Goal: Find specific page/section: Find specific page/section

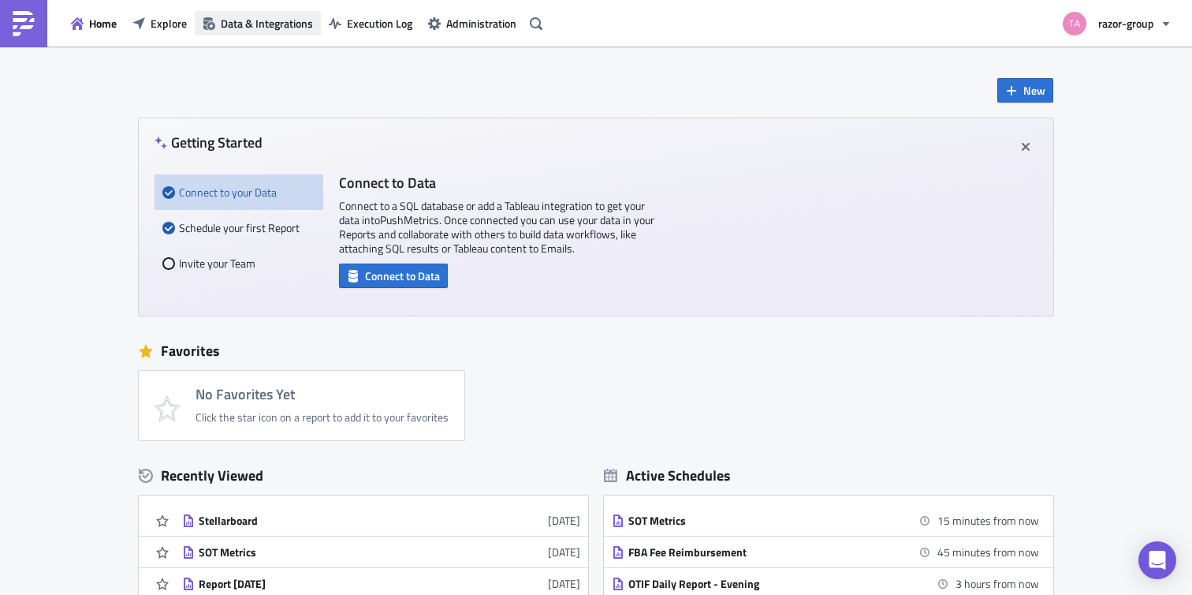
click at [254, 28] on span "Data & Integrations" at bounding box center [267, 23] width 92 height 17
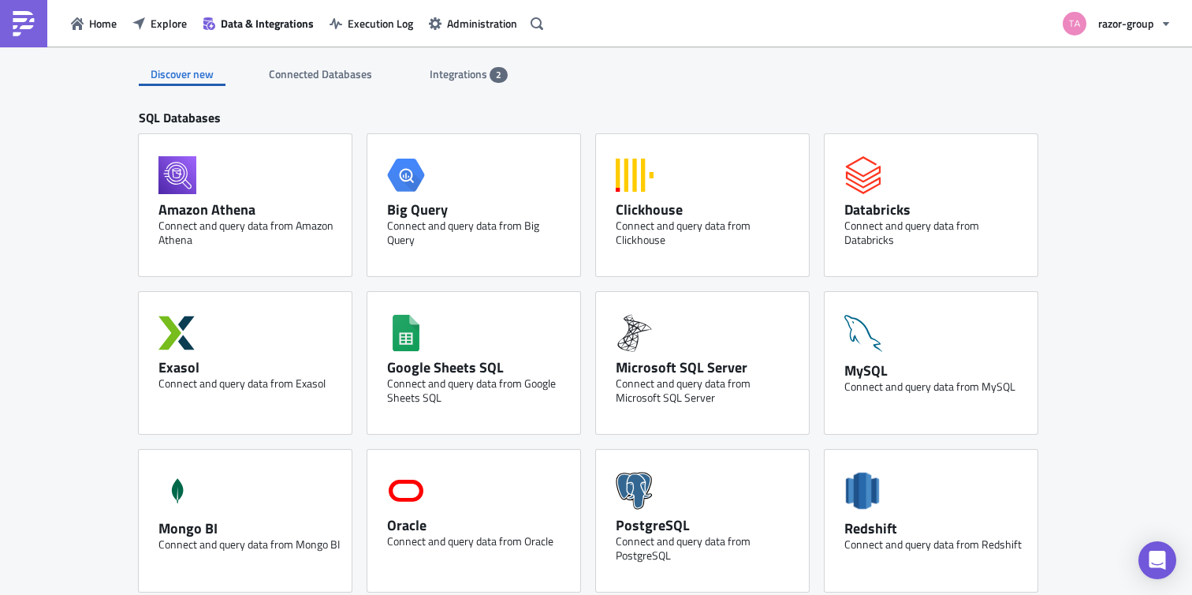
click at [472, 77] on span "Integrations" at bounding box center [460, 73] width 60 height 17
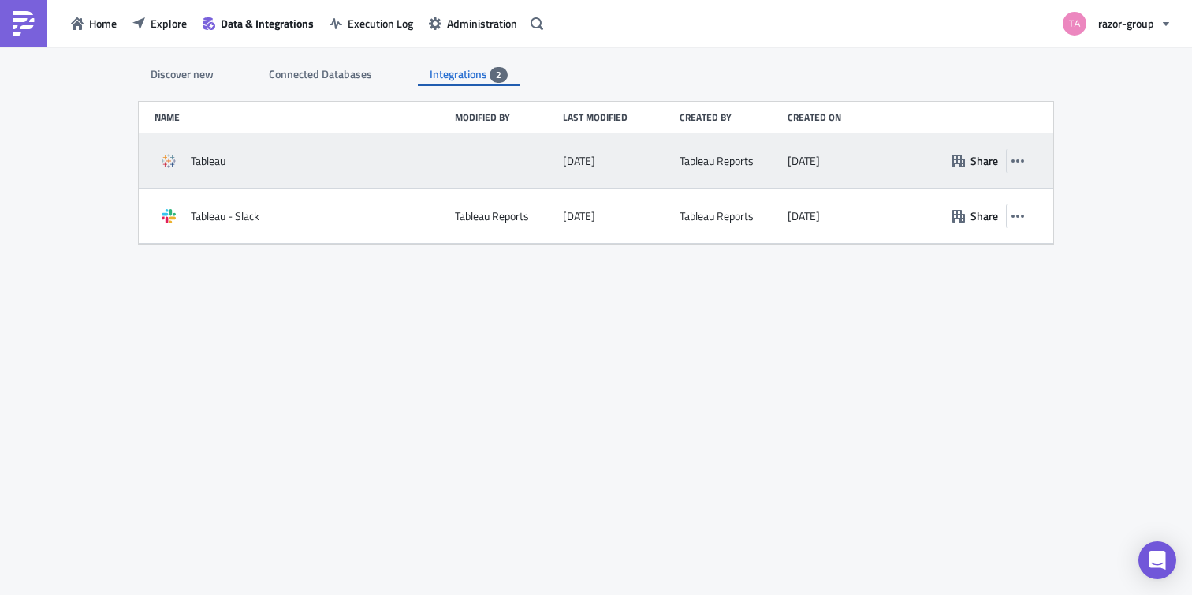
click at [226, 159] on span "Tableau" at bounding box center [208, 161] width 35 height 14
click at [190, 163] on div "Tableau" at bounding box center [301, 161] width 293 height 28
click at [170, 163] on icon at bounding box center [172, 164] width 4 height 5
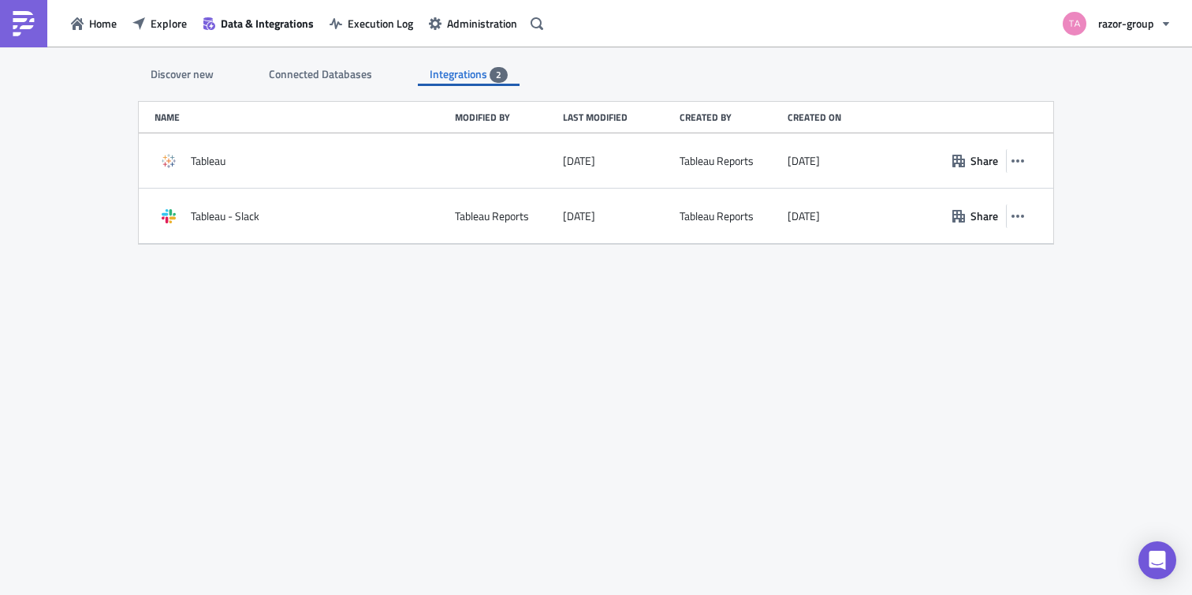
click at [178, 81] on div "Discover new" at bounding box center [182, 74] width 87 height 24
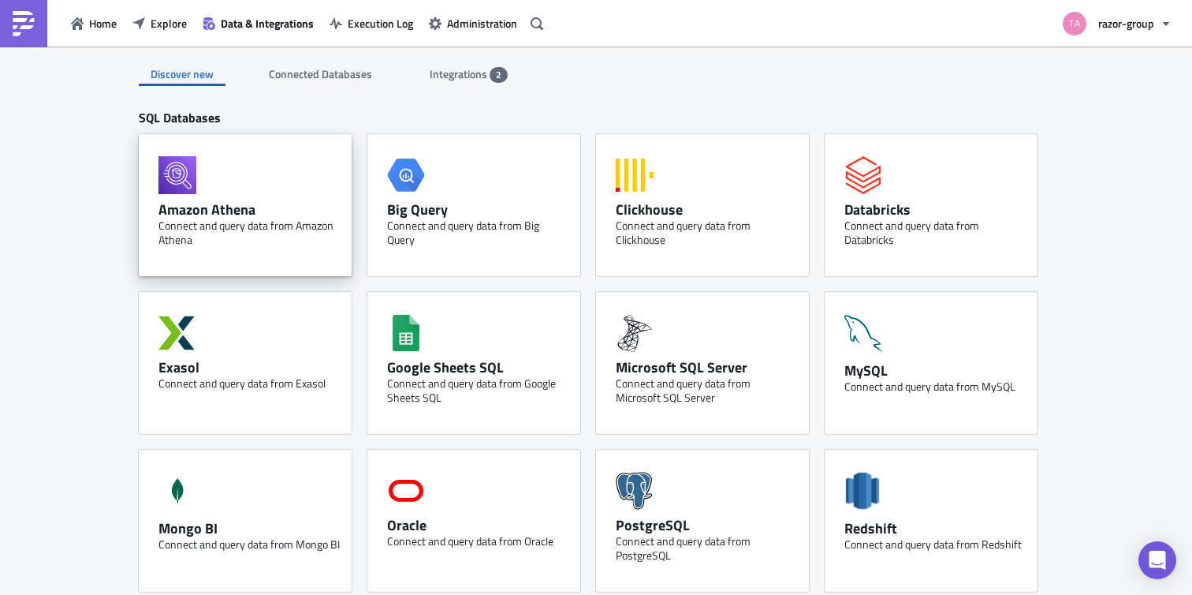
scroll to position [689, 0]
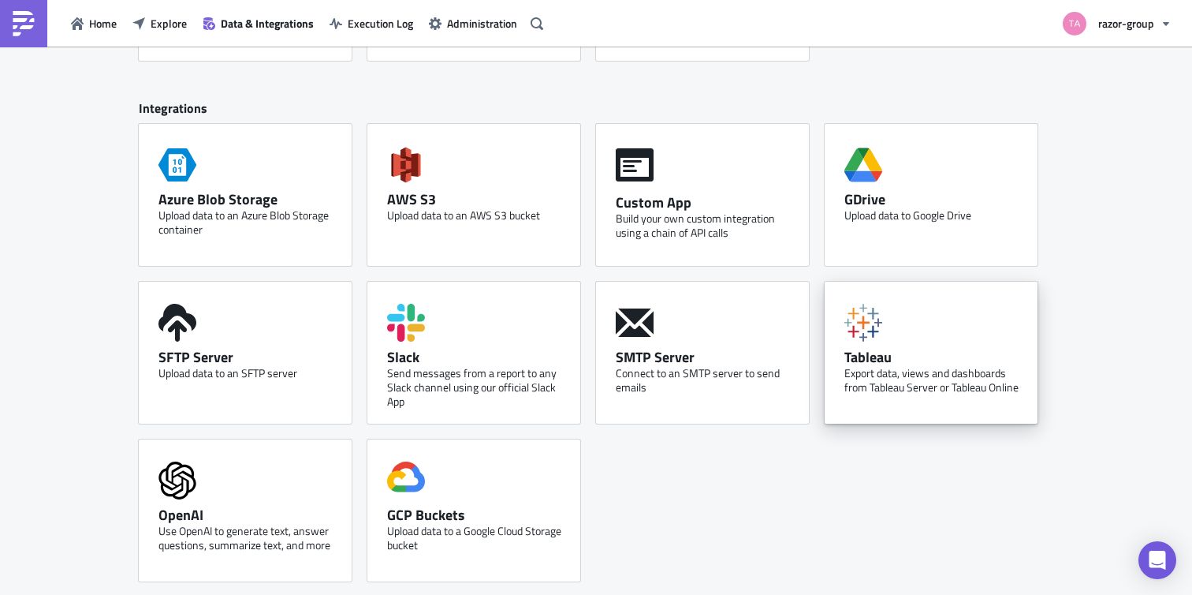
click at [887, 355] on div "Tableau" at bounding box center [935, 357] width 181 height 18
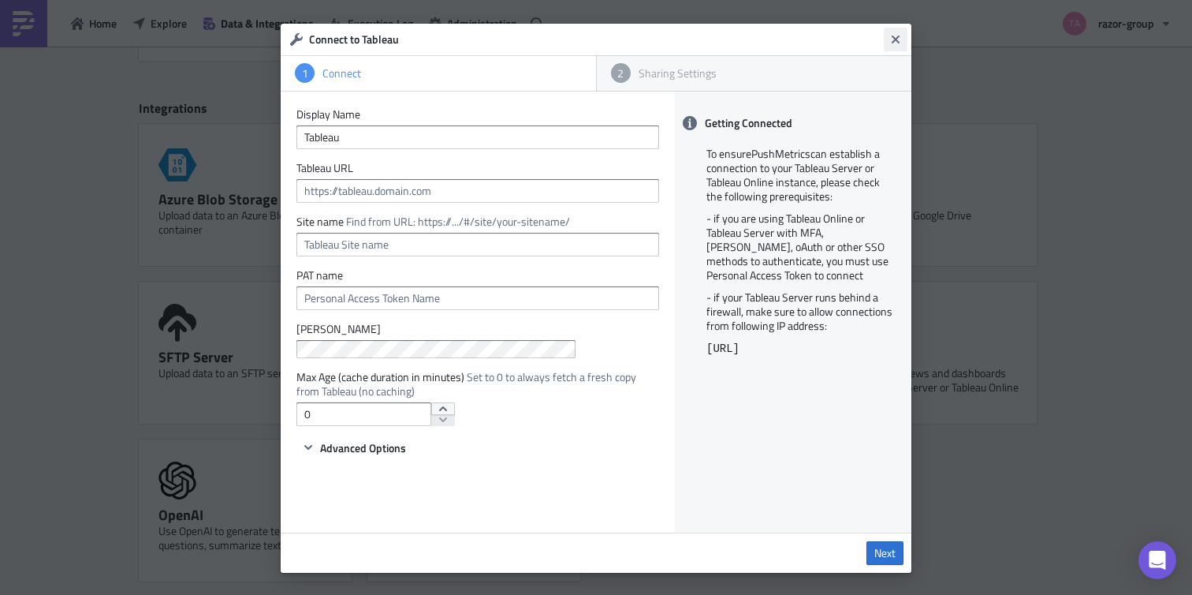
click at [897, 43] on icon "Close" at bounding box center [896, 39] width 13 height 13
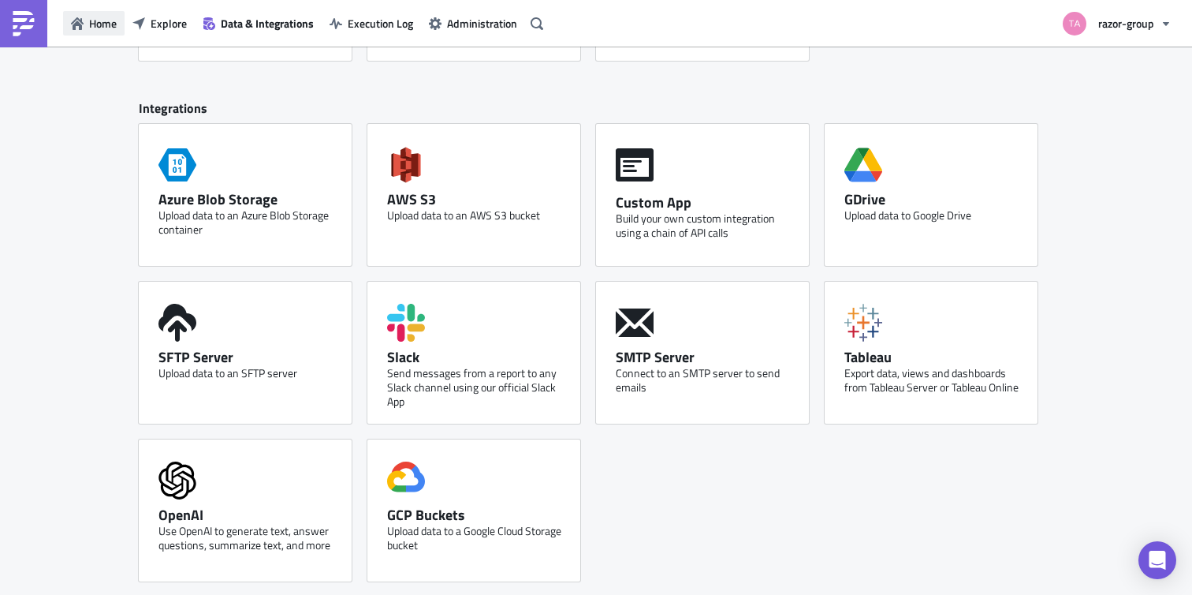
click at [93, 30] on span "Home" at bounding box center [103, 23] width 28 height 17
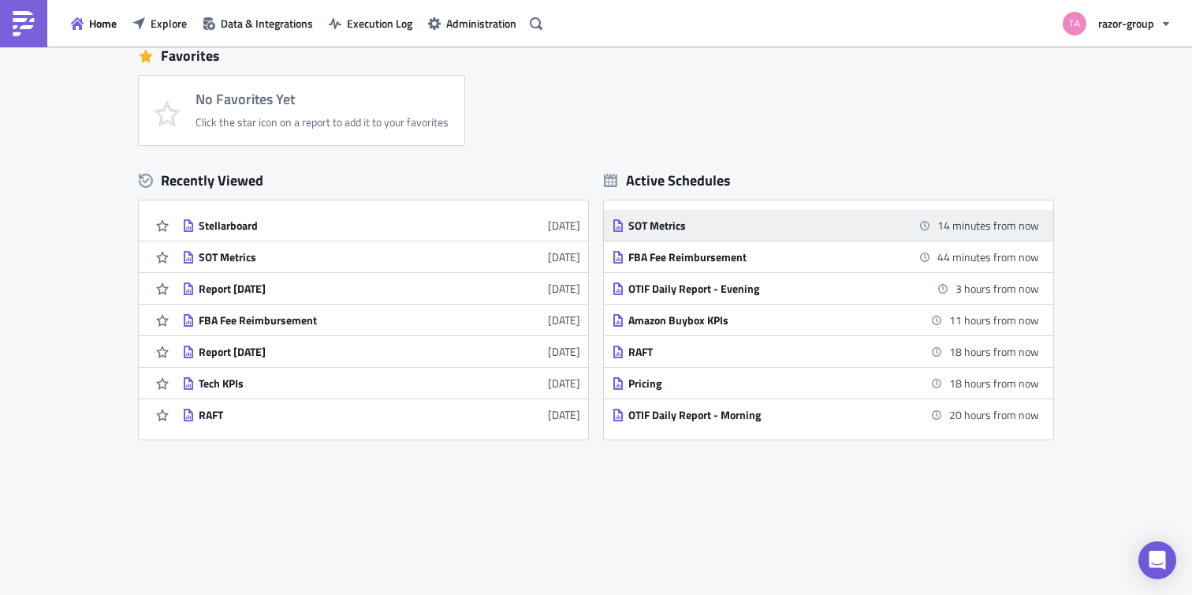
click at [652, 224] on div "SOT Metrics" at bounding box center [767, 225] width 276 height 14
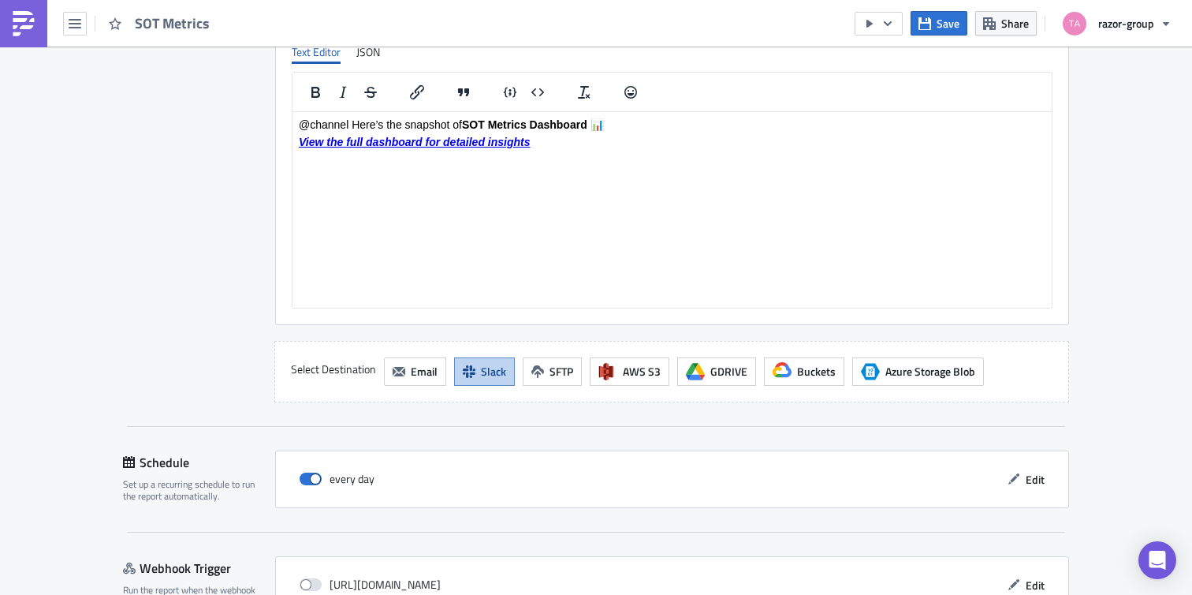
scroll to position [1293, 0]
